Goal: Task Accomplishment & Management: Use online tool/utility

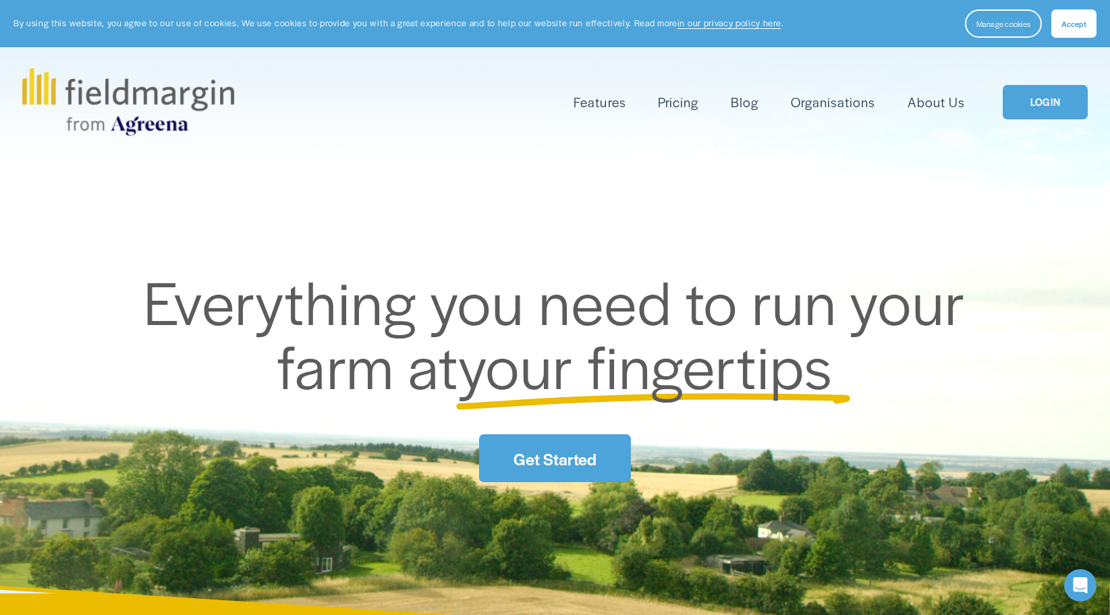
click at [1049, 103] on link "LOGIN" at bounding box center [1045, 102] width 85 height 34
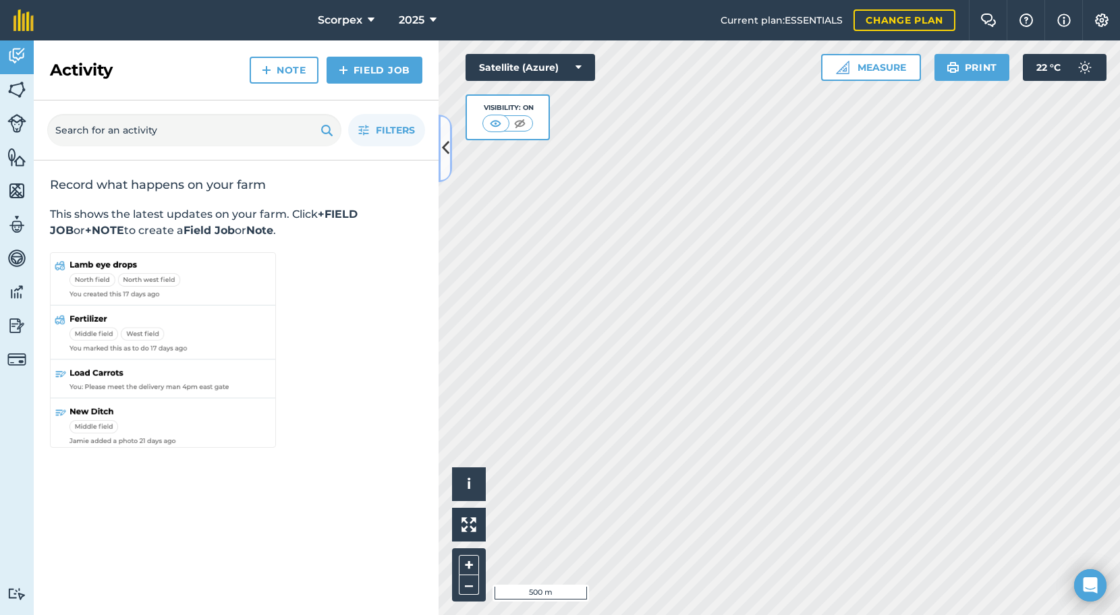
click at [444, 148] on icon at bounding box center [445, 148] width 7 height 24
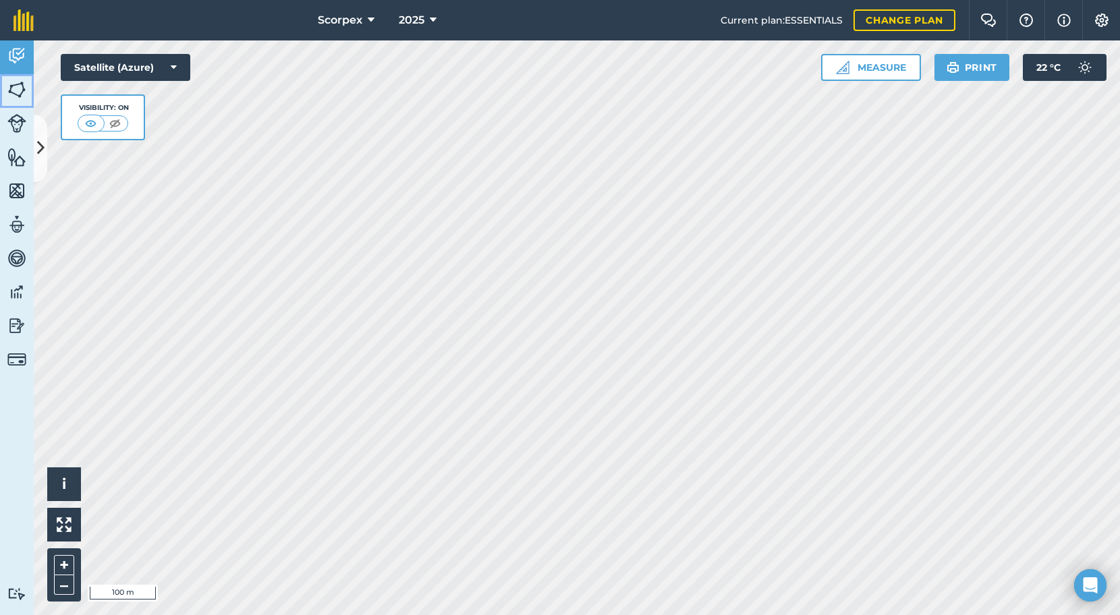
click at [17, 86] on img at bounding box center [16, 90] width 19 height 20
click at [38, 146] on icon at bounding box center [40, 148] width 7 height 24
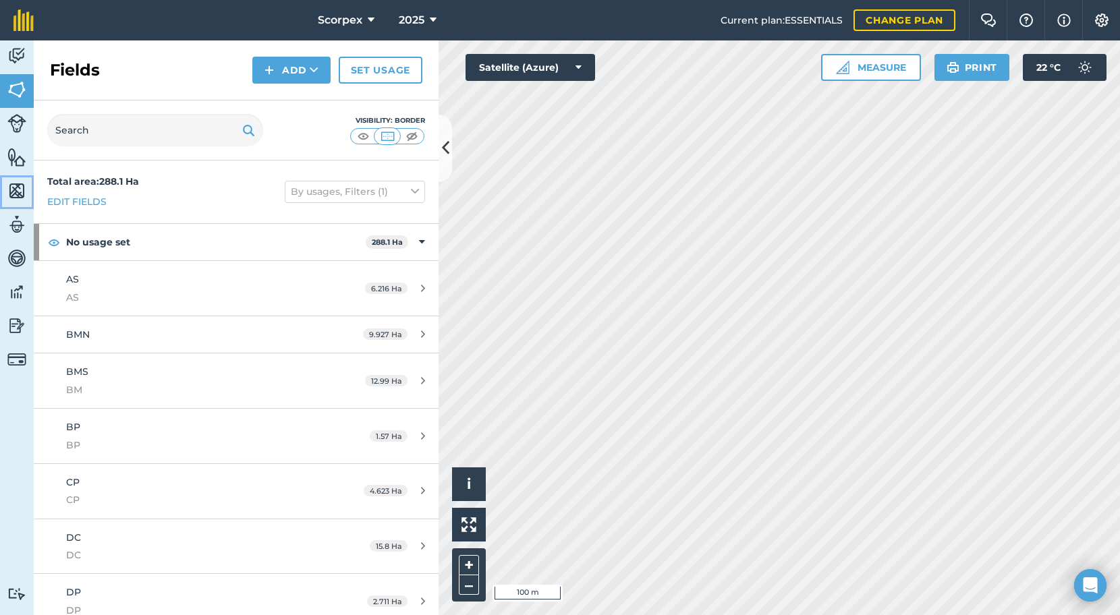
click at [12, 189] on img at bounding box center [16, 191] width 19 height 20
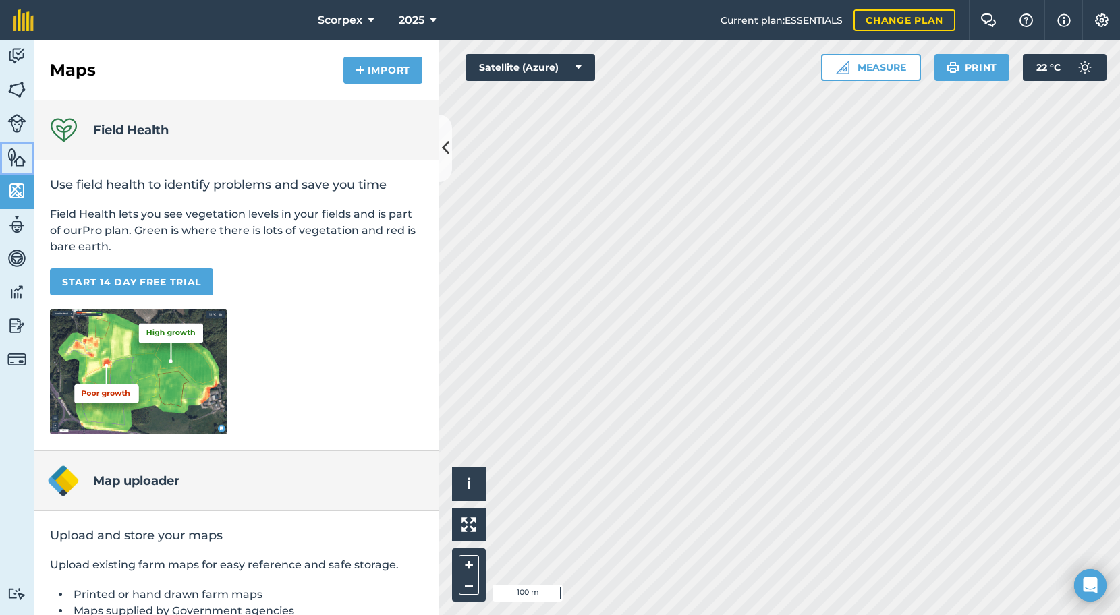
click at [18, 159] on img at bounding box center [16, 157] width 19 height 20
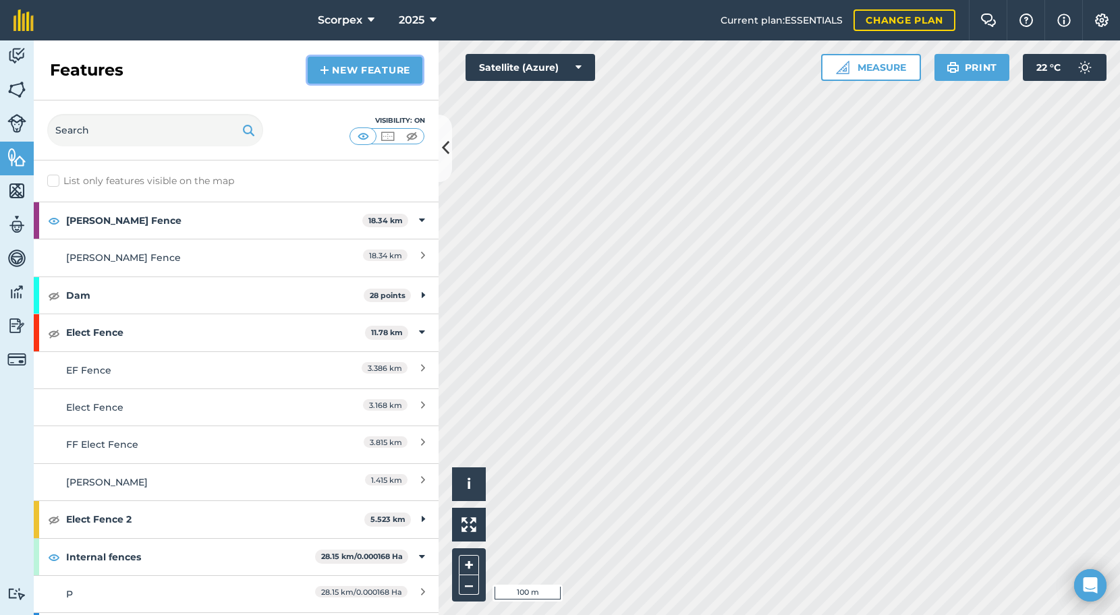
click at [353, 66] on link "New feature" at bounding box center [365, 70] width 115 height 27
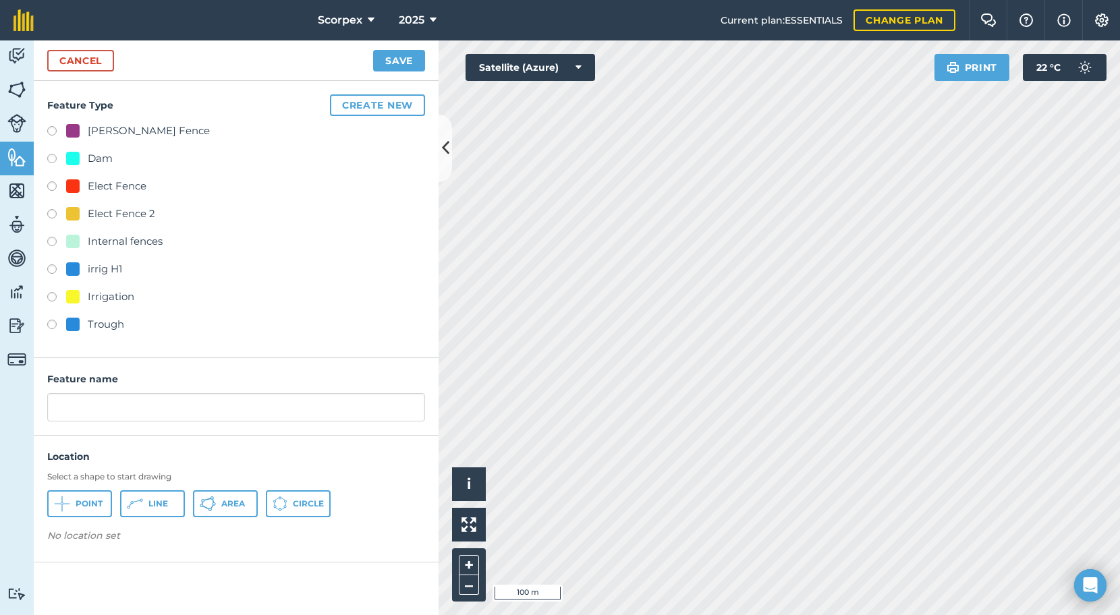
click at [52, 132] on label at bounding box center [56, 132] width 19 height 13
radio input "true"
type input "Barb Fence 2"
click at [145, 506] on button "Line" at bounding box center [152, 504] width 65 height 27
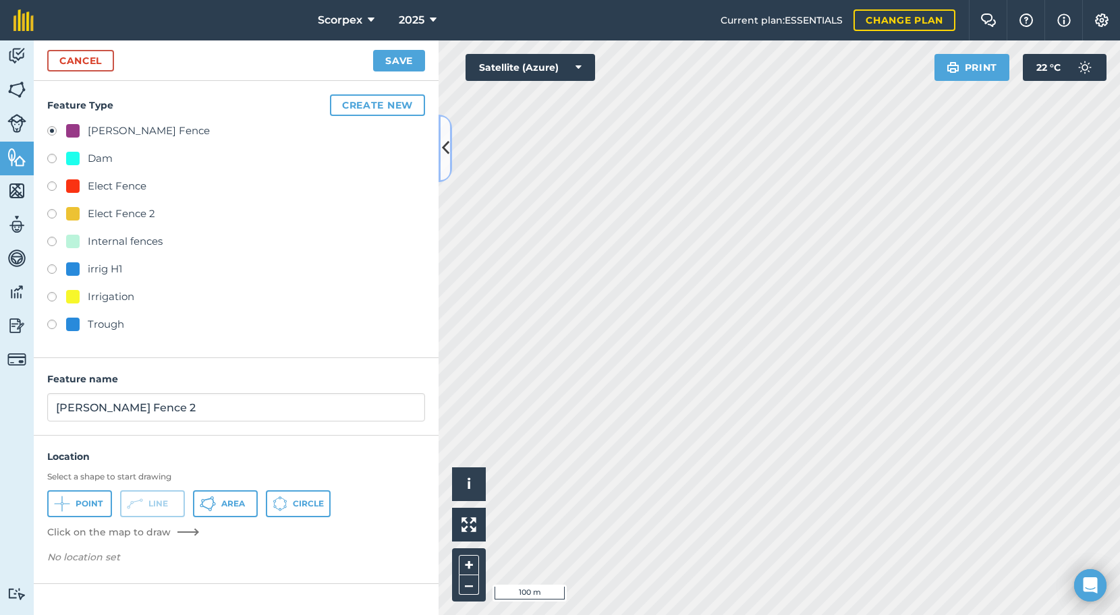
click at [443, 146] on icon at bounding box center [445, 148] width 7 height 24
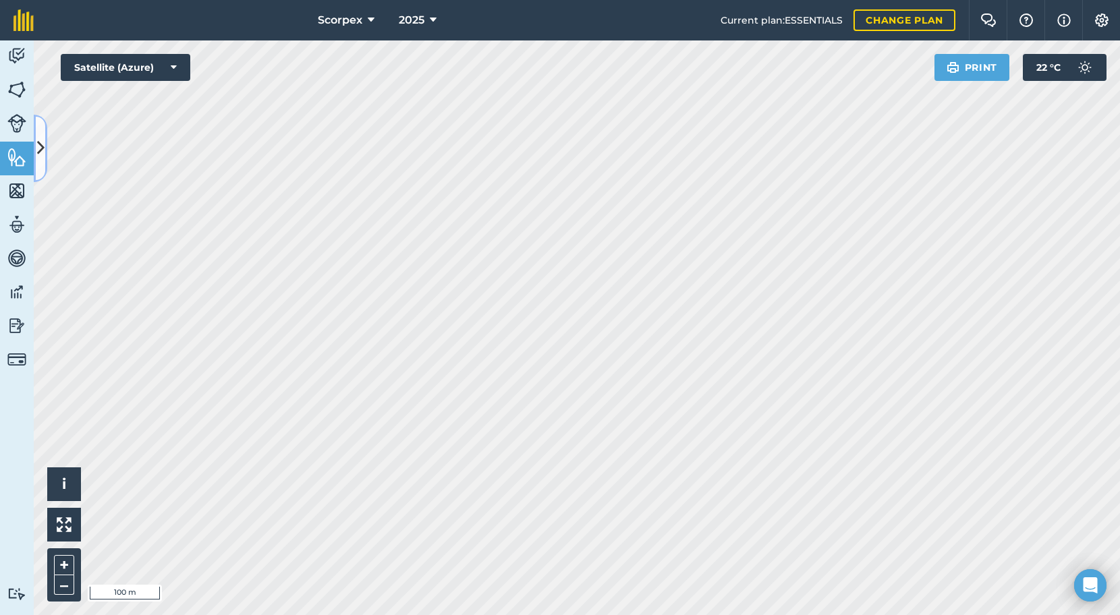
click at [39, 147] on icon at bounding box center [40, 148] width 7 height 24
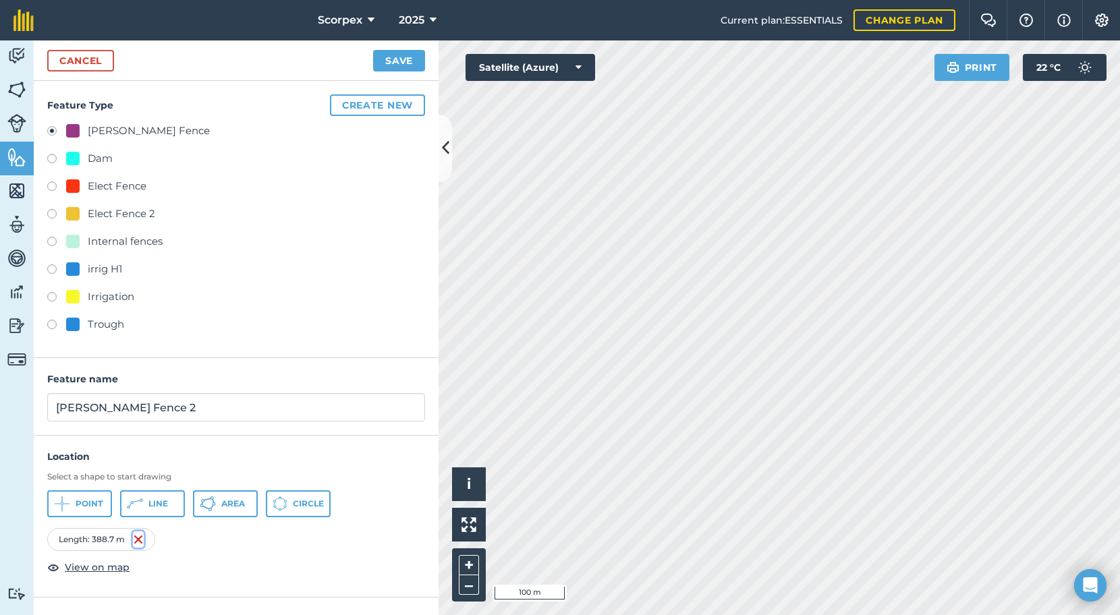
click at [138, 540] on img at bounding box center [138, 540] width 11 height 16
click at [155, 500] on span "Line" at bounding box center [158, 504] width 20 height 11
click at [443, 146] on icon at bounding box center [445, 148] width 7 height 24
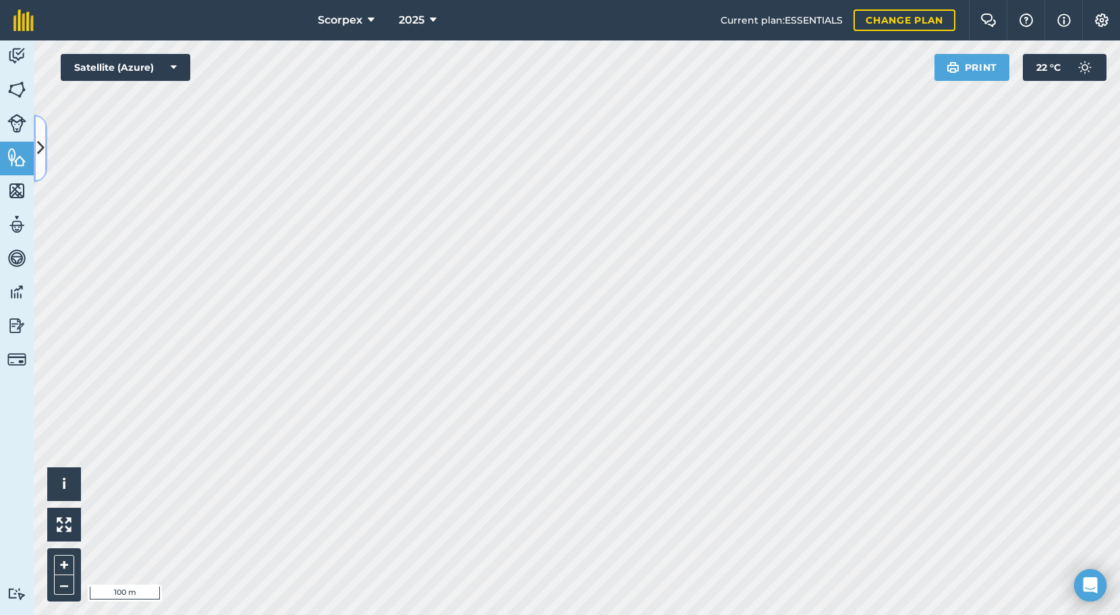
click at [38, 143] on icon at bounding box center [40, 148] width 7 height 24
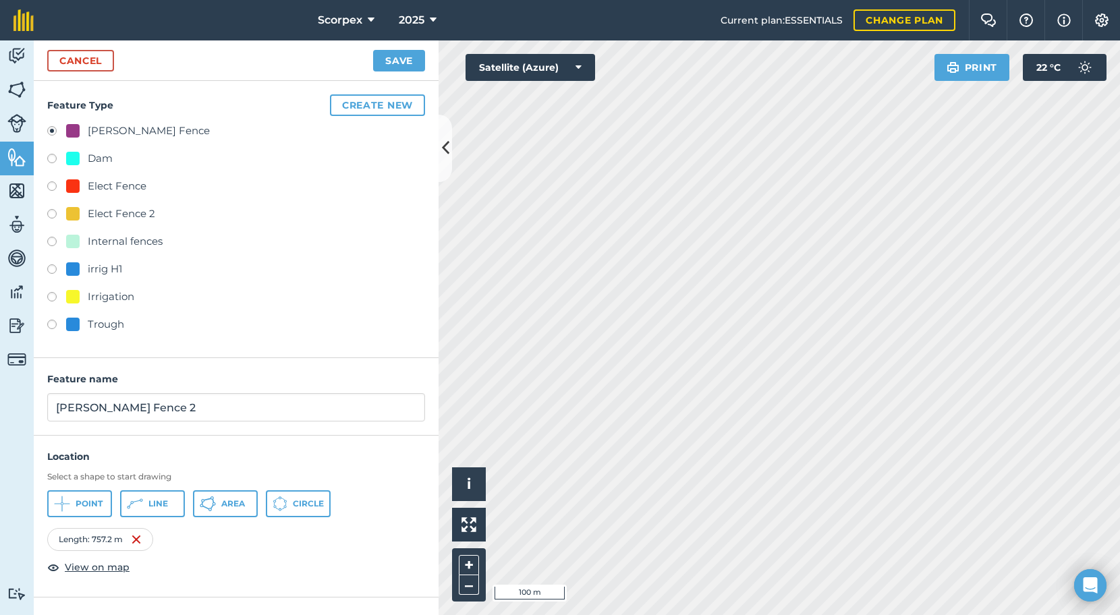
click at [50, 324] on label at bounding box center [56, 326] width 19 height 13
radio input "true"
type input "Trough"
click at [84, 503] on span "Point" at bounding box center [89, 504] width 27 height 11
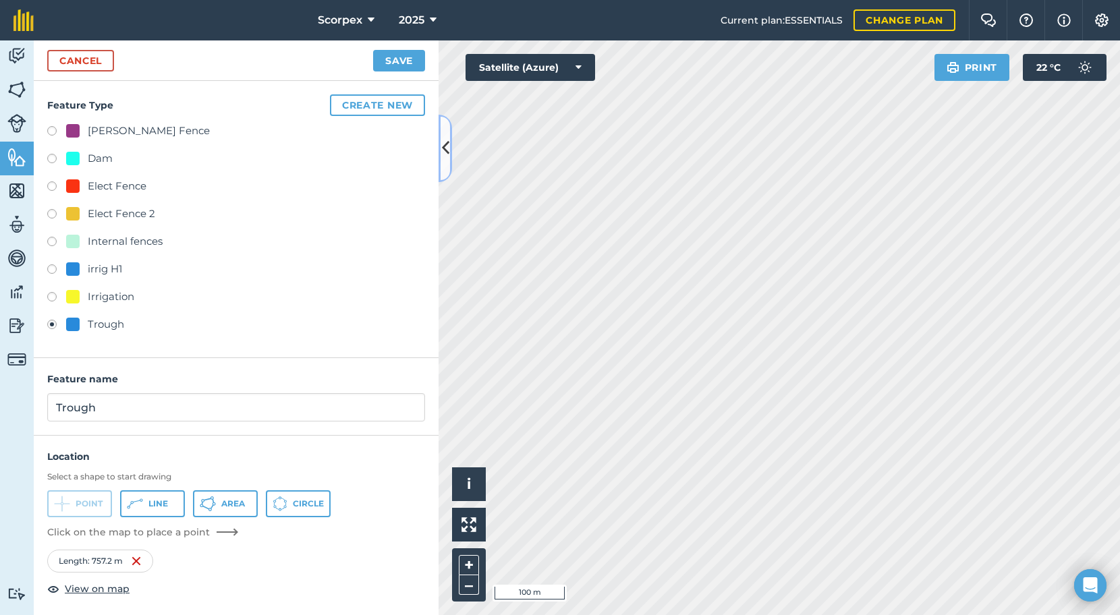
click at [443, 147] on icon at bounding box center [445, 148] width 7 height 24
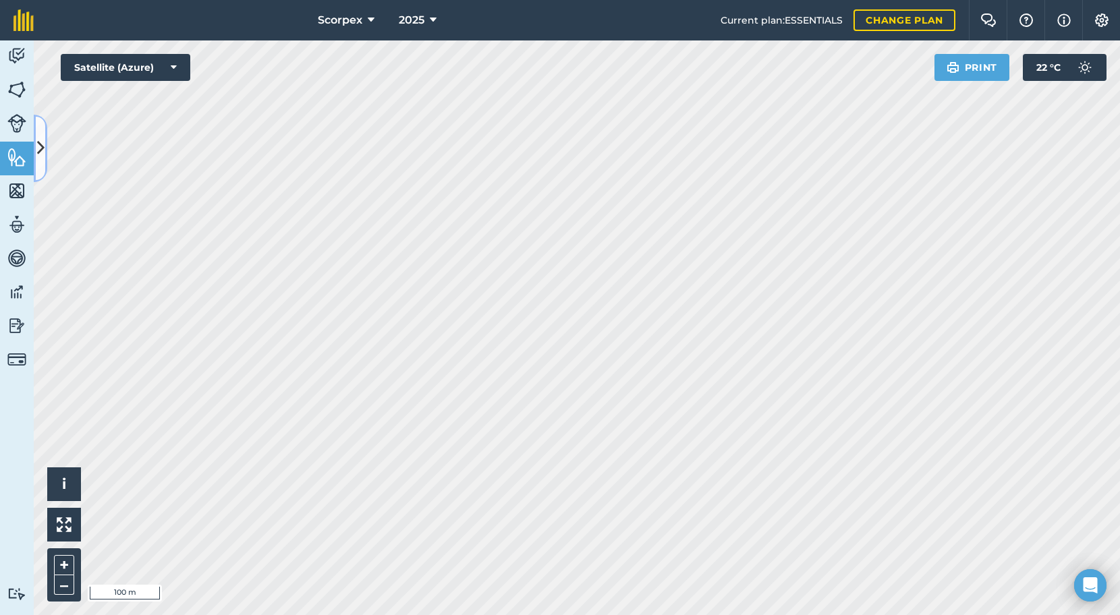
click at [39, 152] on icon at bounding box center [40, 148] width 7 height 24
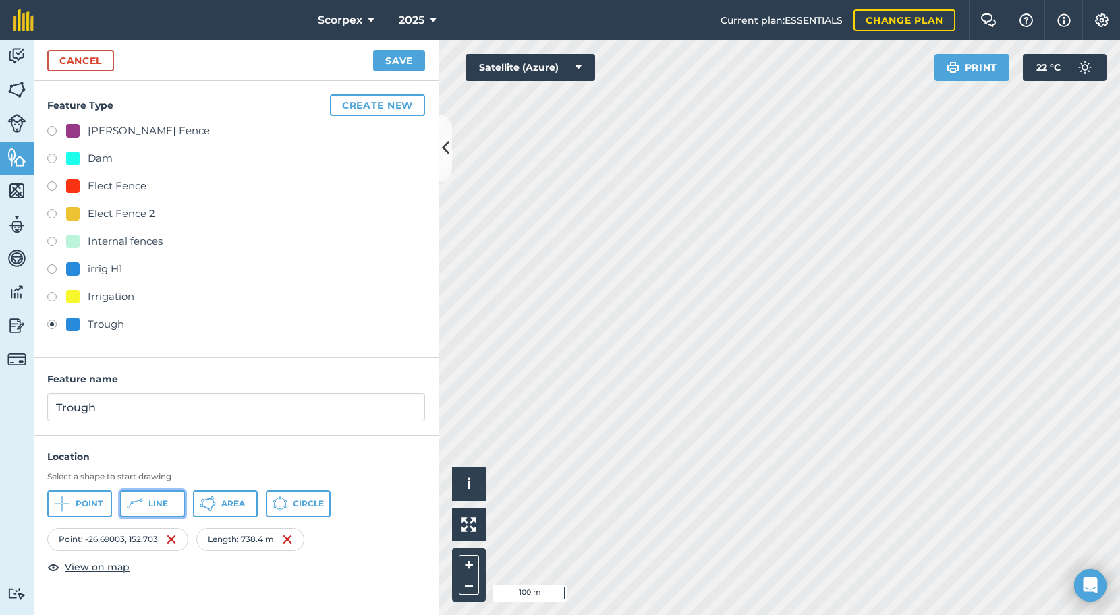
click at [158, 506] on span "Line" at bounding box center [158, 504] width 20 height 11
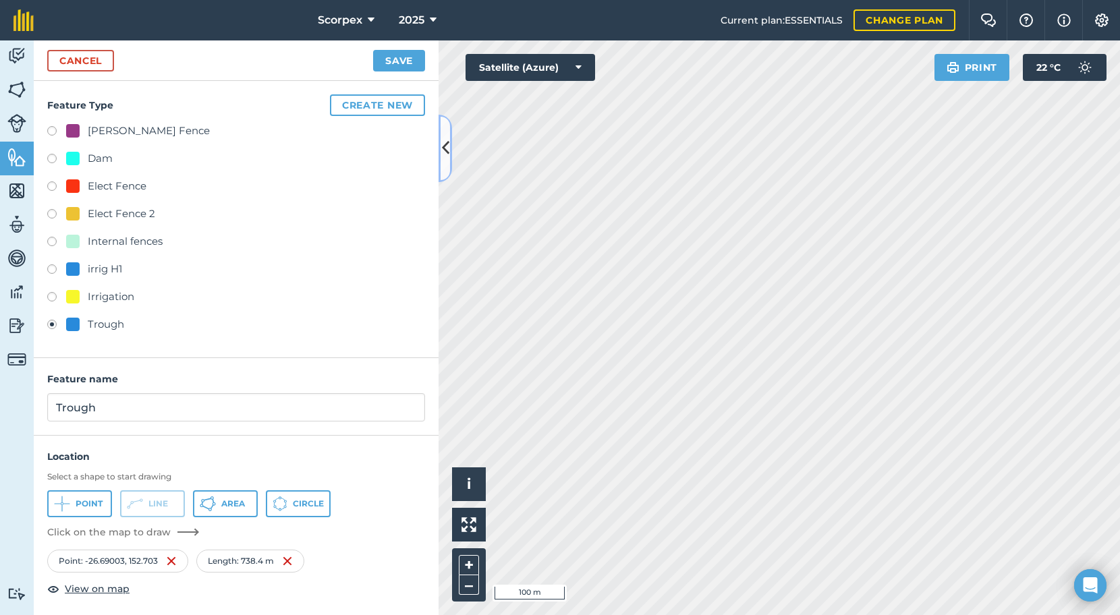
click at [442, 150] on icon at bounding box center [445, 148] width 7 height 24
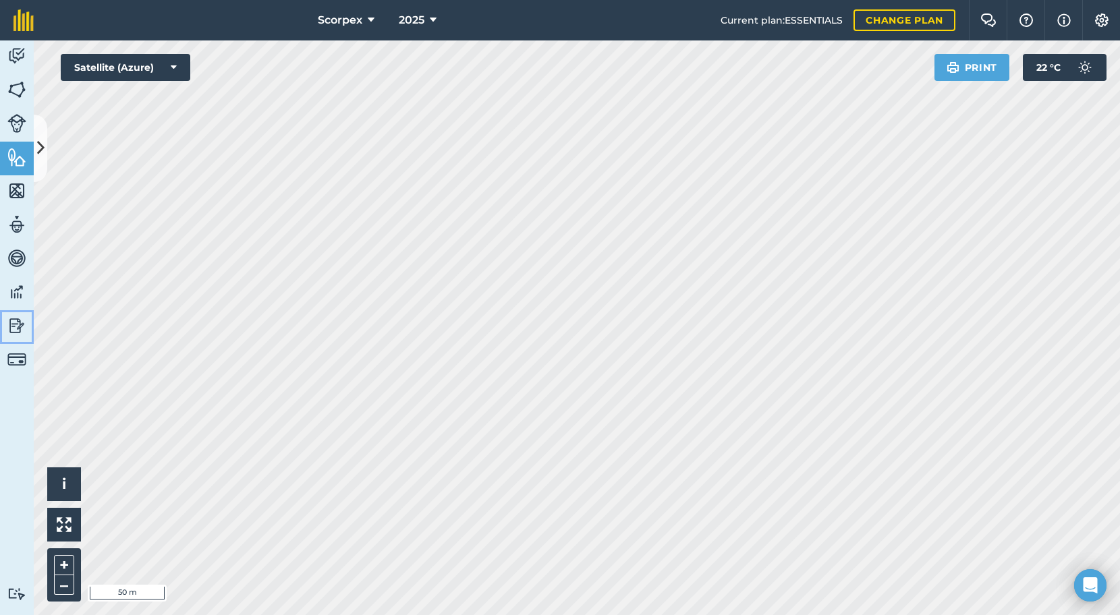
click at [16, 325] on img at bounding box center [16, 326] width 19 height 20
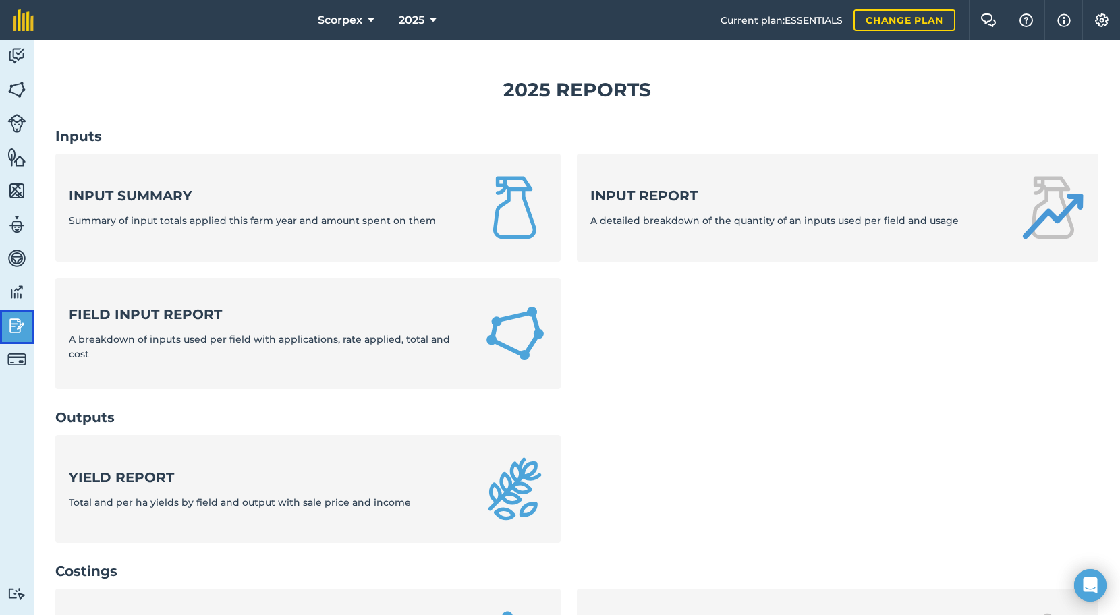
click at [16, 325] on img at bounding box center [16, 326] width 19 height 20
click at [18, 190] on img at bounding box center [16, 191] width 19 height 20
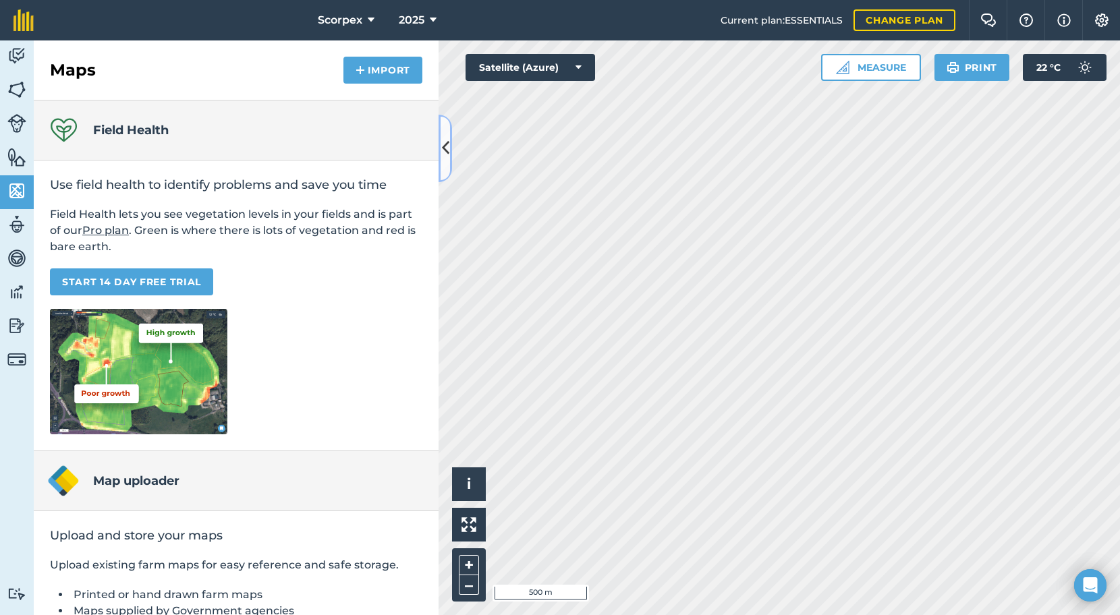
click at [445, 146] on icon at bounding box center [445, 148] width 7 height 24
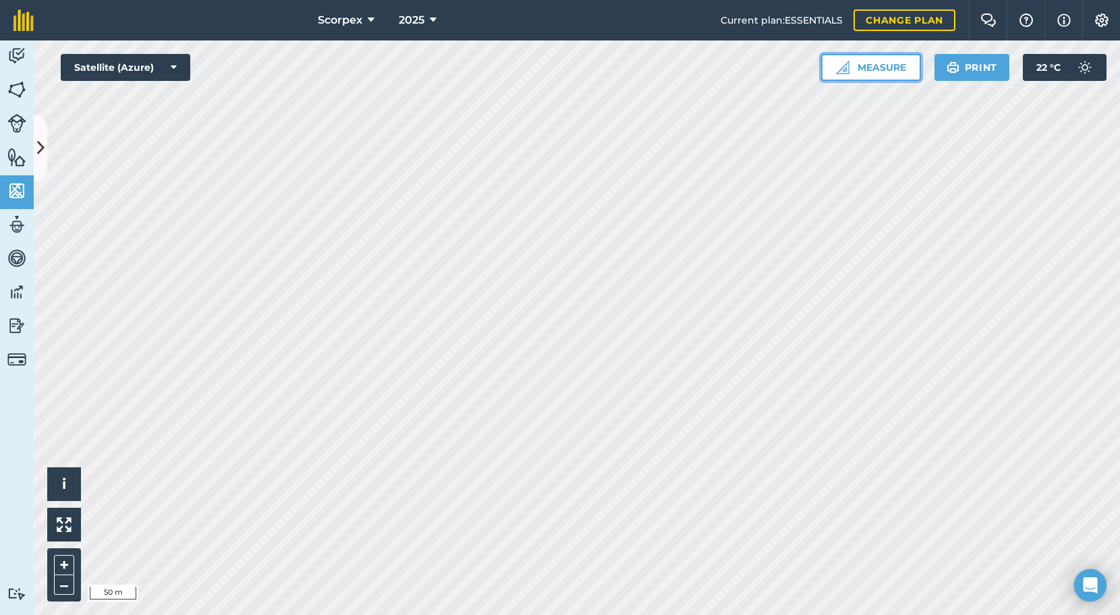
click at [877, 67] on button "Measure" at bounding box center [871, 67] width 100 height 27
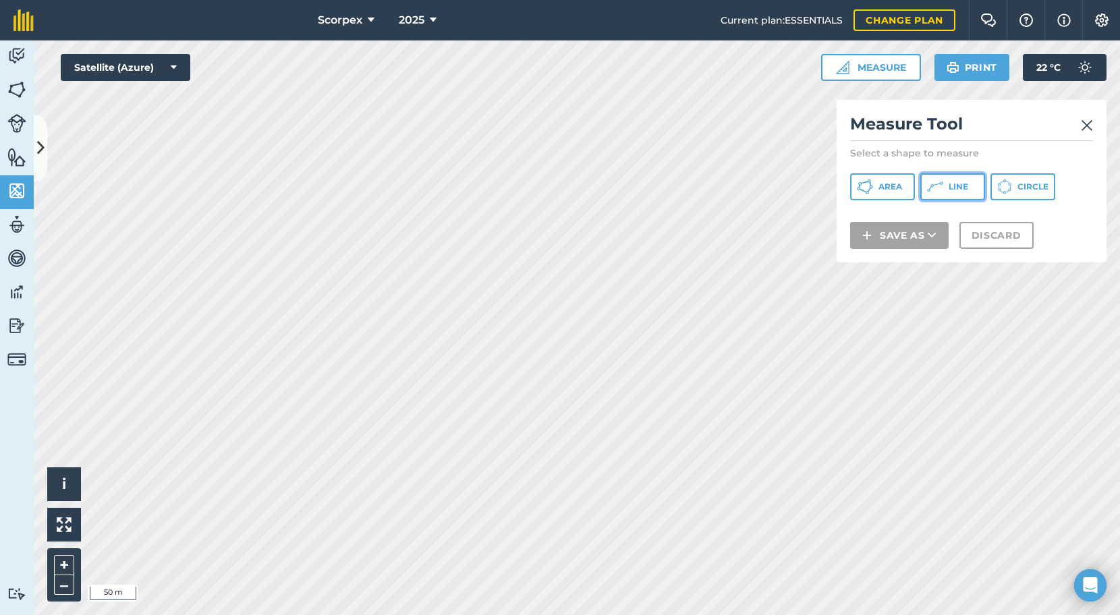
click at [960, 187] on span "Line" at bounding box center [959, 187] width 20 height 11
click at [1086, 124] on img at bounding box center [1087, 125] width 12 height 16
